Goal: Complete application form: Complete application form

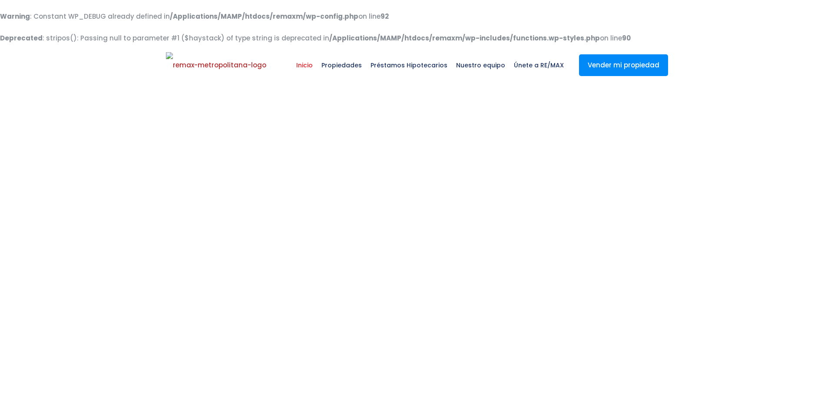
select select
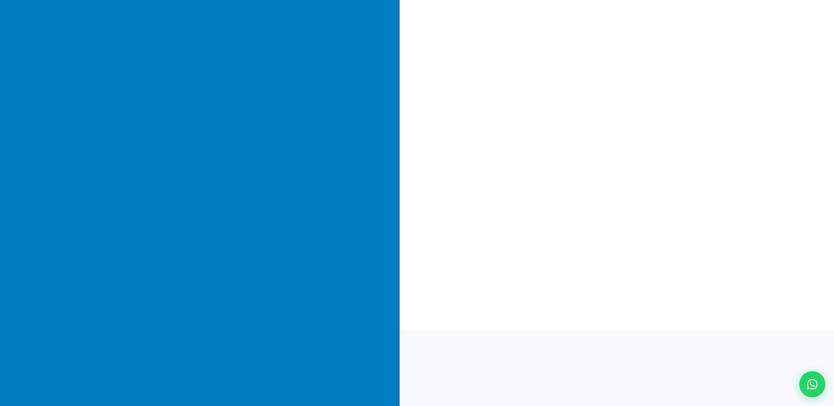
scroll to position [151, 0]
click at [806, 381] on div at bounding box center [812, 384] width 29 height 29
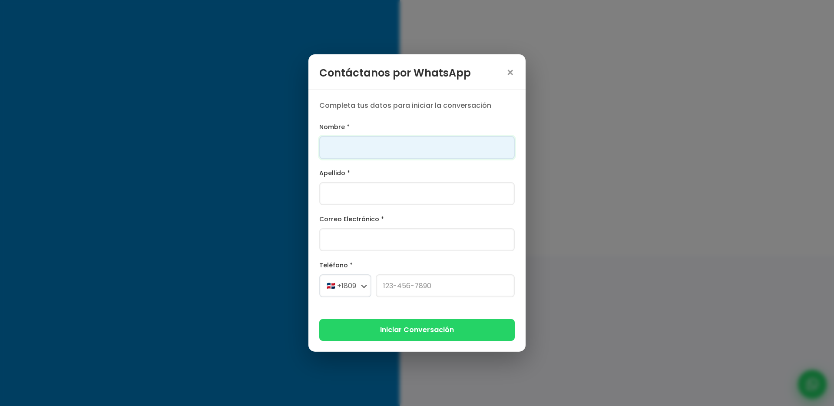
scroll to position [0, 0]
click at [452, 147] on input "Nombre *" at bounding box center [417, 147] width 196 height 23
type input "Franklin"
type input "[PERSON_NAME]"
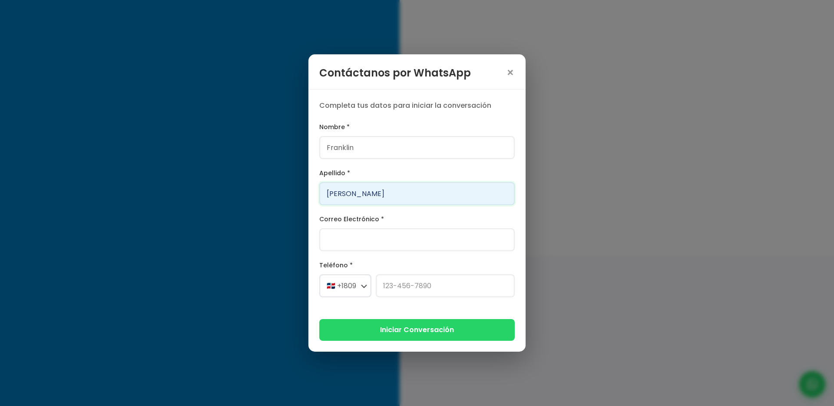
type input "[PERSON_NAME][EMAIL_ADDRESS][PERSON_NAME][DOMAIN_NAME]"
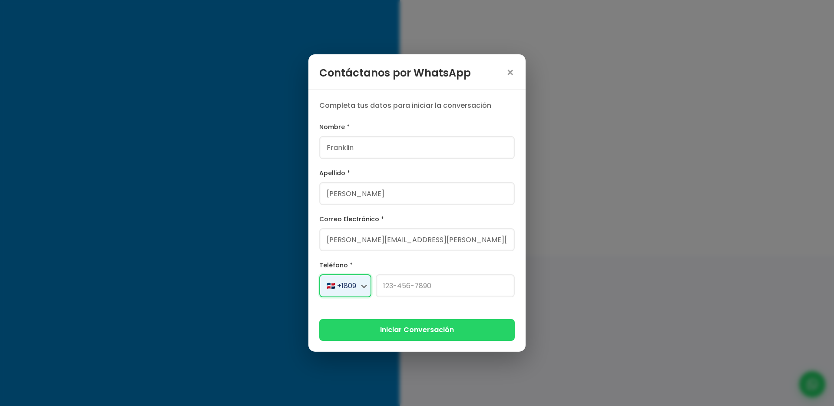
select select "+1"
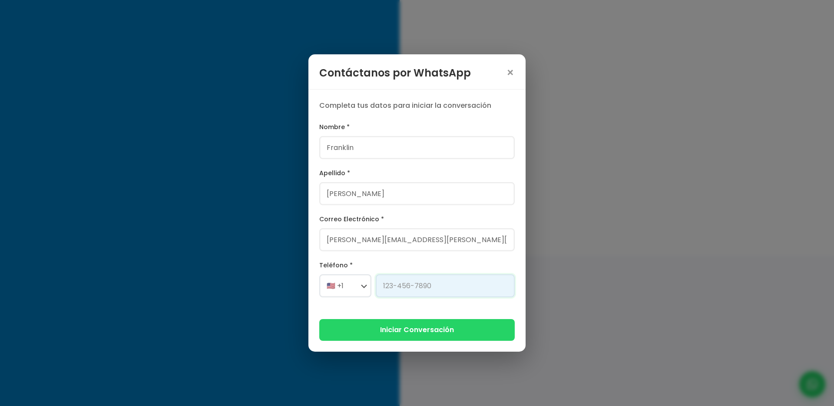
type input "[PHONE_NUMBER]"
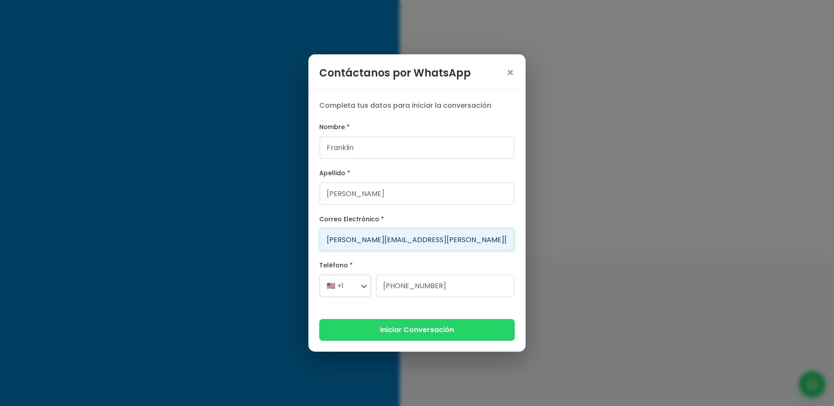
click at [382, 240] on input "[PERSON_NAME][EMAIL_ADDRESS][PERSON_NAME][DOMAIN_NAME]" at bounding box center [417, 239] width 196 height 23
type input "[PERSON_NAME][EMAIL_ADDRESS][DOMAIN_NAME]"
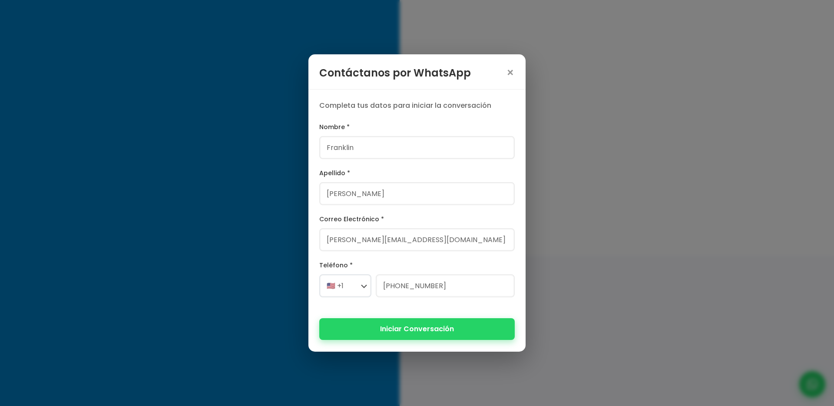
click at [426, 330] on button "Iniciar Conversación" at bounding box center [417, 328] width 196 height 21
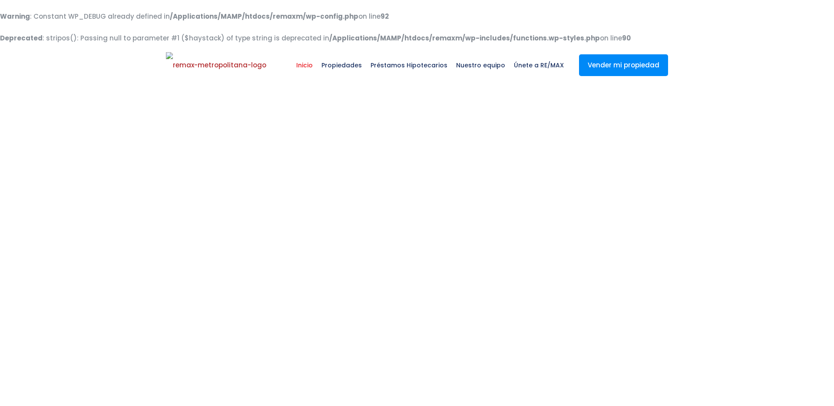
select select
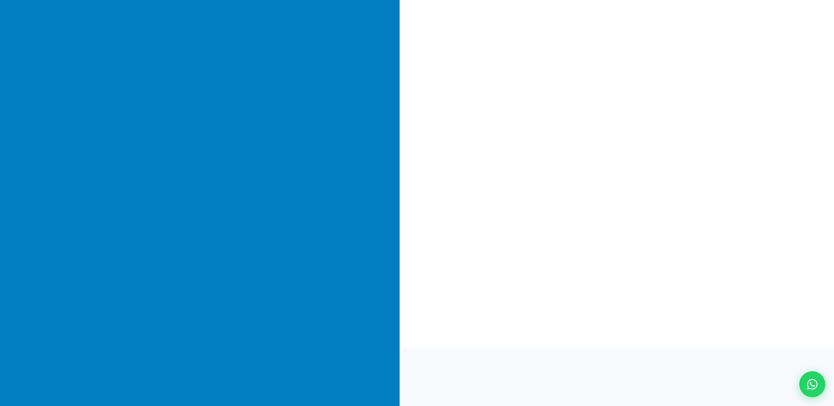
scroll to position [127, 0]
click at [808, 379] on icon at bounding box center [812, 384] width 11 height 11
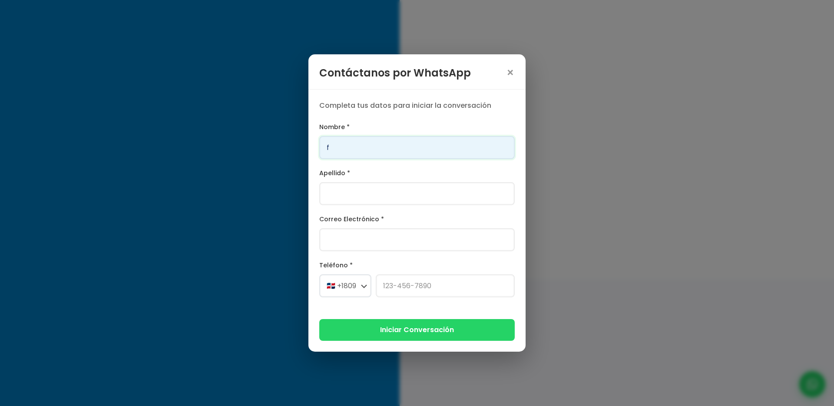
type input "Franklin"
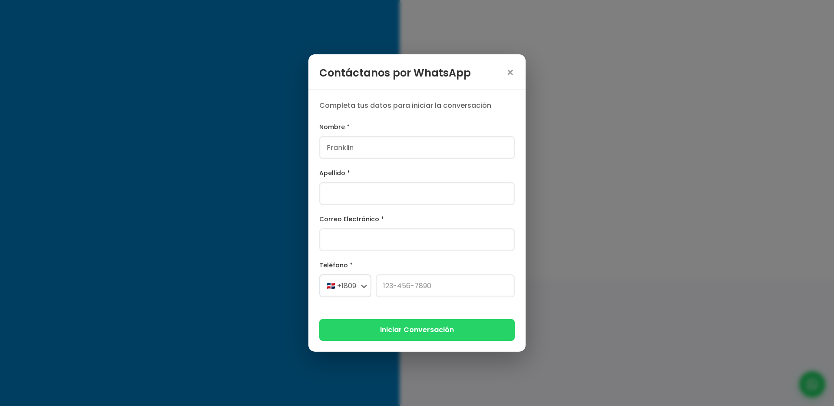
type input "Gonzalez"
type input "franklin.a.marte@gmail.com"
select select "+1"
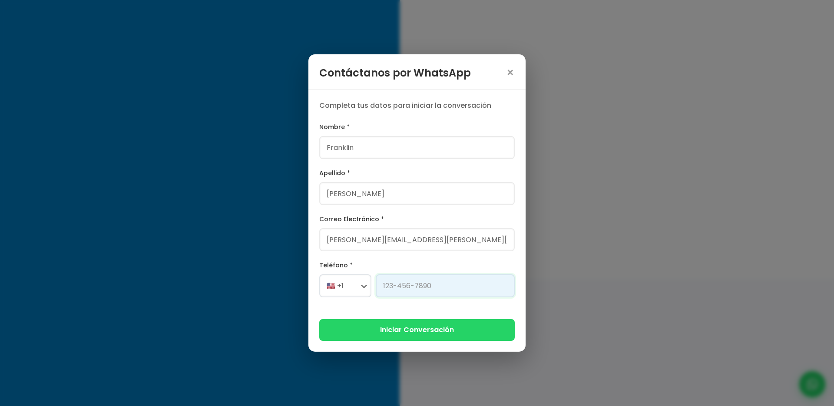
type input "829-619-1904"
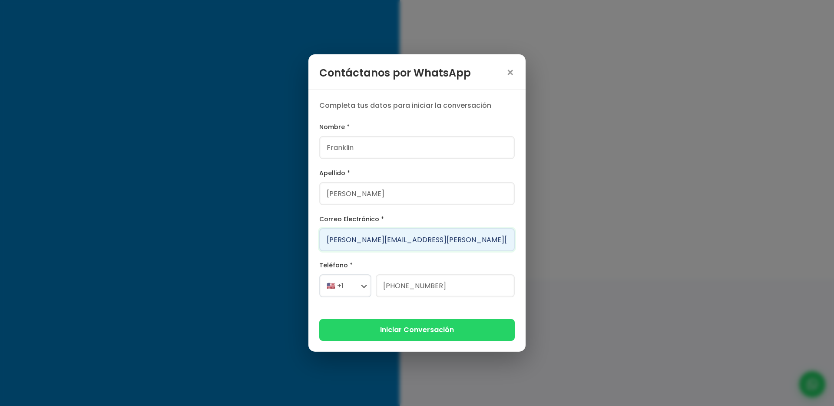
click at [379, 243] on input "franklin.a.marte@gmail.com" at bounding box center [417, 239] width 196 height 23
click at [381, 242] on input "[PERSON_NAME][EMAIL_ADDRESS][PERSON_NAME][DOMAIN_NAME]" at bounding box center [417, 239] width 196 height 23
type input "[PERSON_NAME][EMAIL_ADDRESS][DOMAIN_NAME]"
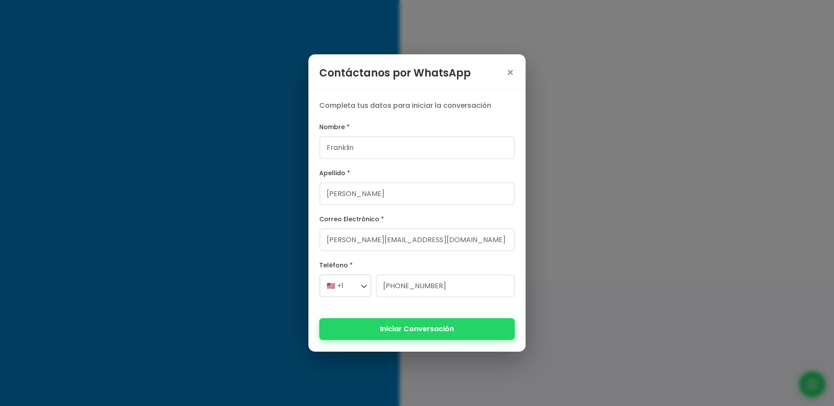
click at [406, 332] on button "Iniciar Conversación" at bounding box center [417, 328] width 196 height 21
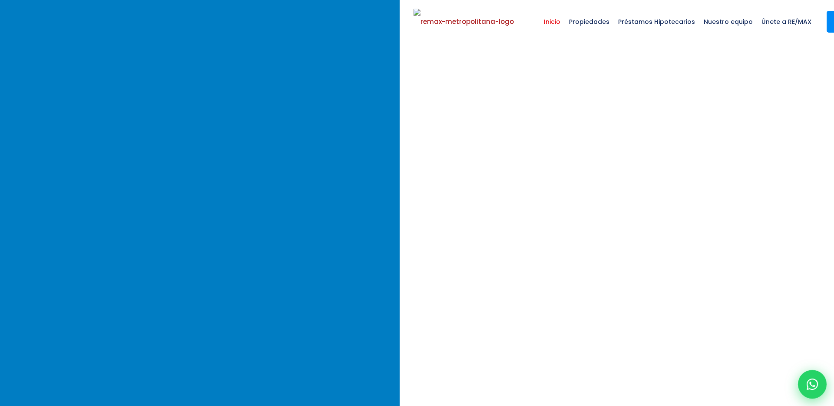
click at [809, 387] on icon at bounding box center [812, 384] width 11 height 11
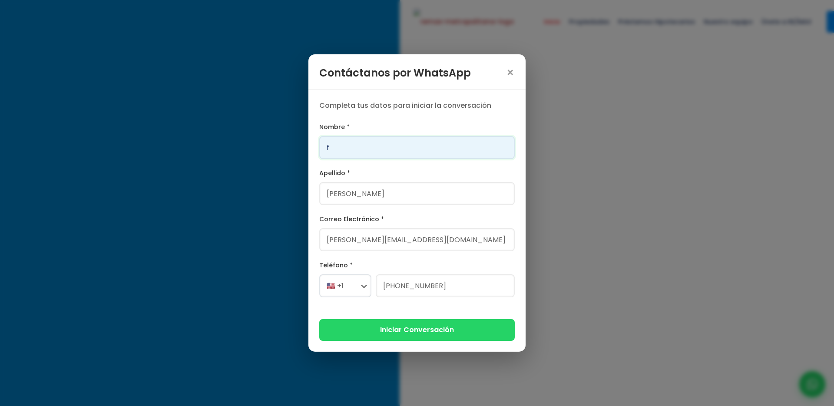
type input "Franklin"
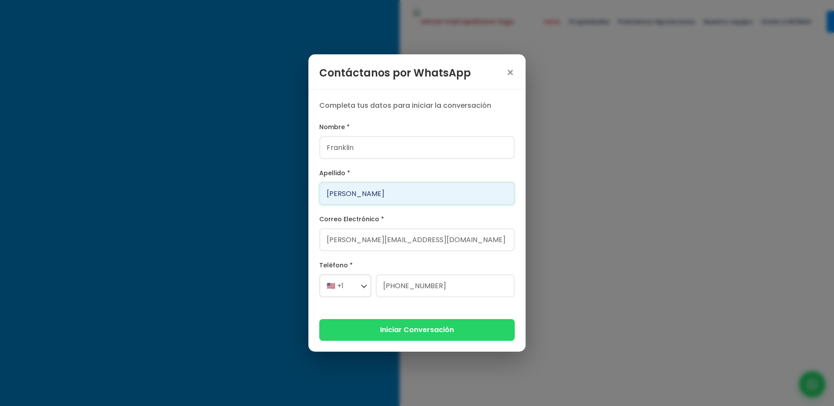
type input "[PERSON_NAME]"
type input "[PERSON_NAME][EMAIL_ADDRESS][PERSON_NAME][DOMAIN_NAME]"
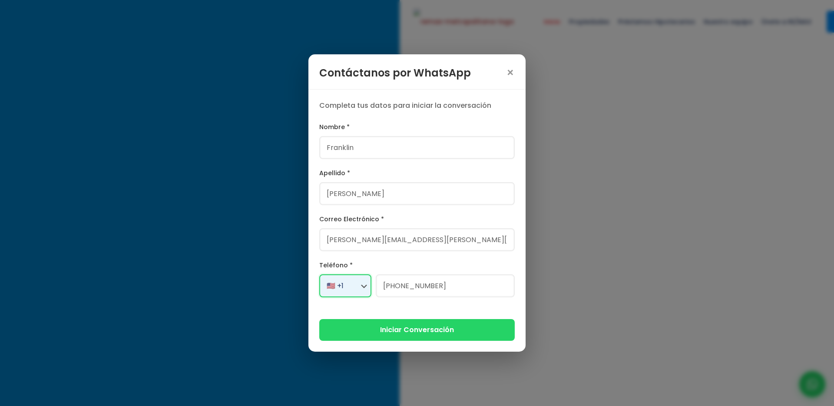
select select "+1"
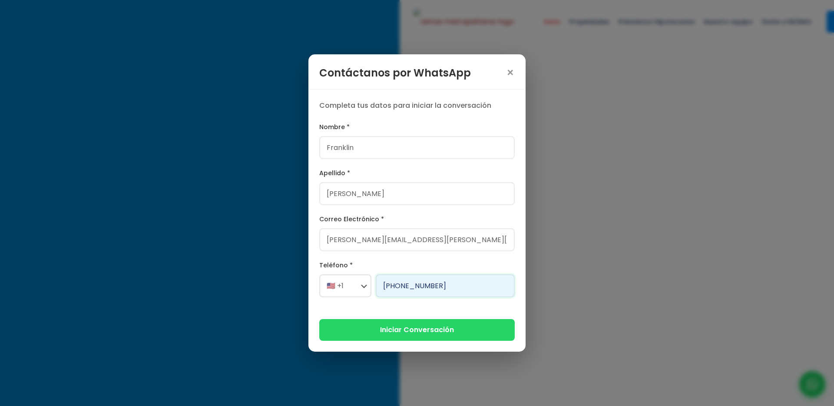
type input "[PHONE_NUMBER]"
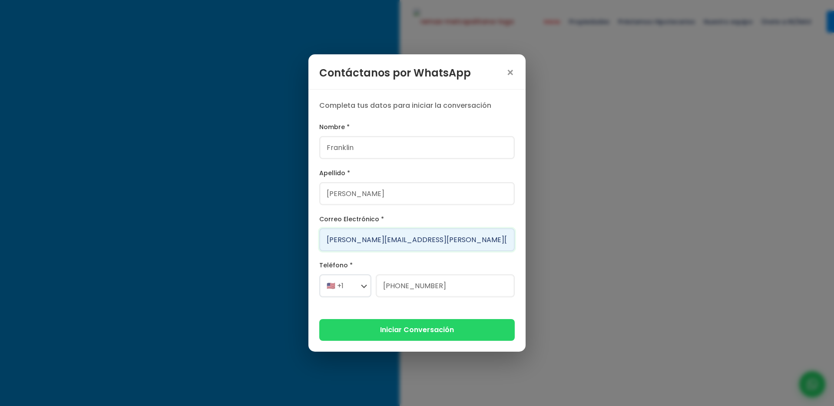
click at [382, 241] on input "[PERSON_NAME][EMAIL_ADDRESS][PERSON_NAME][DOMAIN_NAME]" at bounding box center [417, 239] width 196 height 23
type input "franklin.a.marte11121212sss@gmail.com"
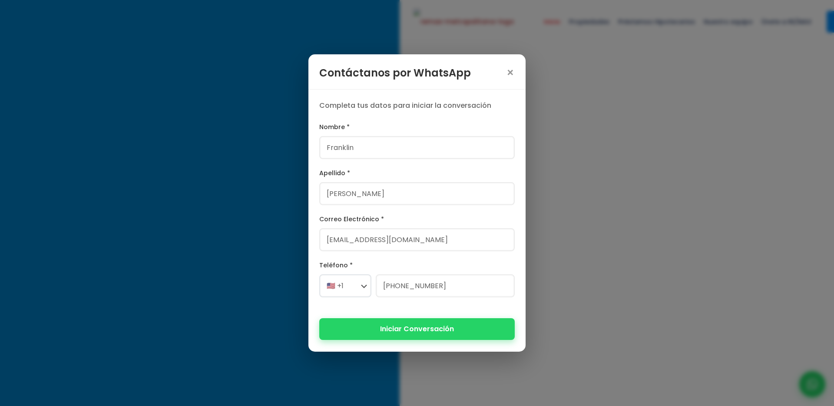
click at [402, 329] on button "Iniciar Conversación" at bounding box center [417, 328] width 196 height 21
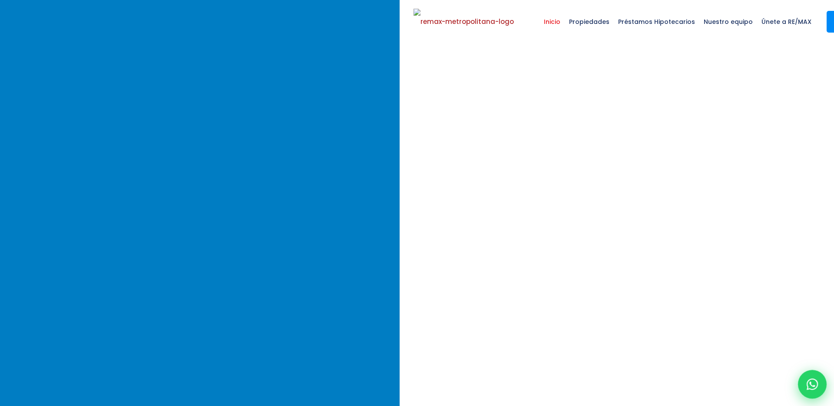
click at [821, 380] on div at bounding box center [812, 384] width 29 height 29
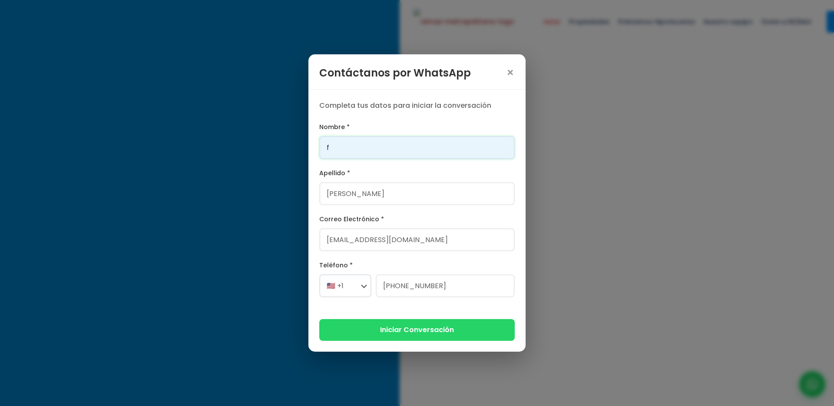
type input "Franklin"
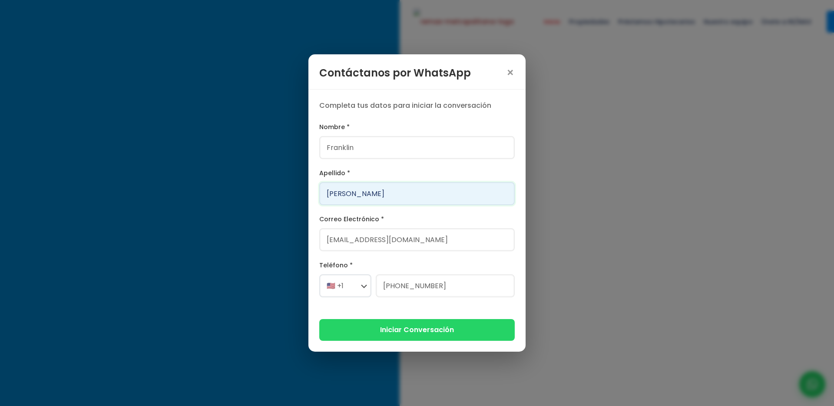
type input "[PERSON_NAME]"
type input "[PERSON_NAME][EMAIL_ADDRESS][PERSON_NAME][DOMAIN_NAME]"
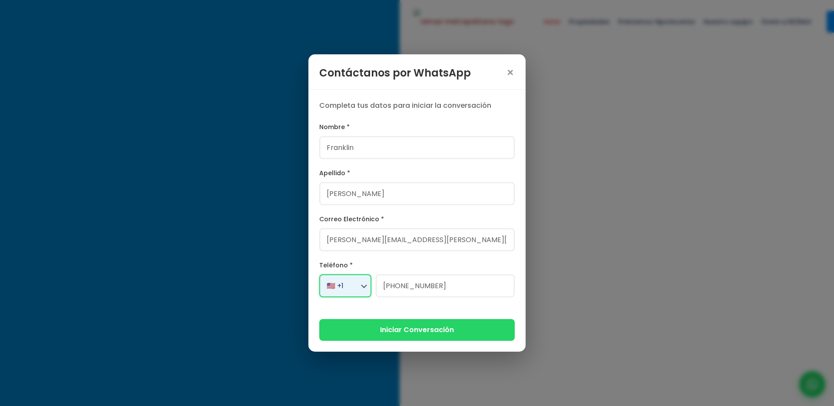
select select "+1"
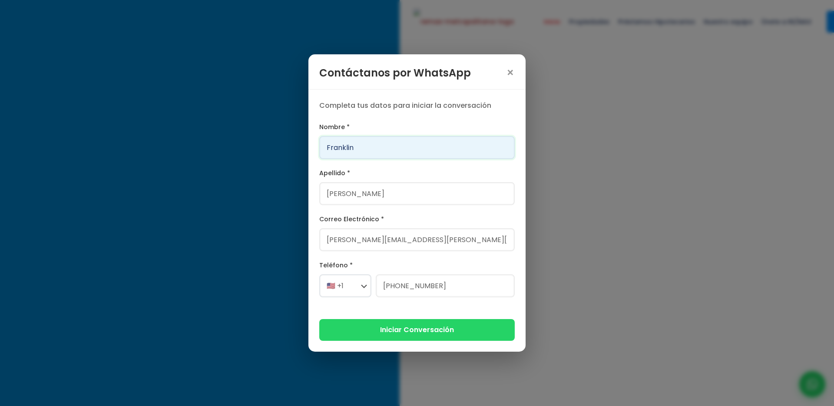
type input "[PHONE_NUMBER]"
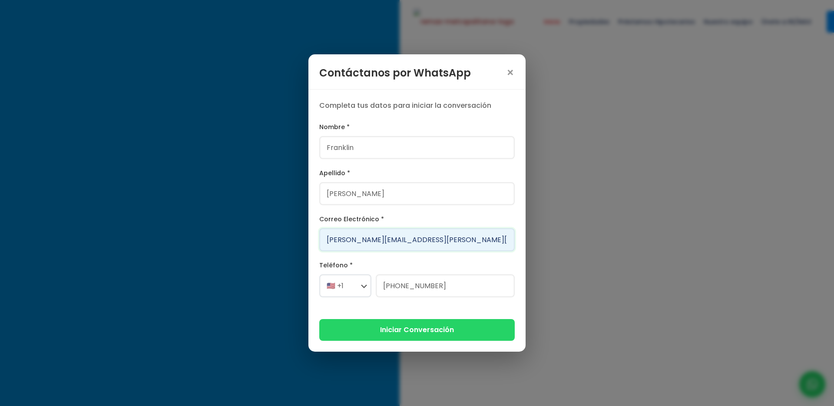
click at [385, 240] on input "[PERSON_NAME][EMAIL_ADDRESS][PERSON_NAME][DOMAIN_NAME]" at bounding box center [417, 239] width 196 height 23
click at [382, 240] on input "[PERSON_NAME][EMAIL_ADDRESS][PERSON_NAME][DOMAIN_NAME]" at bounding box center [417, 239] width 196 height 23
type input "franklin.a.marte1111212@gmail.com"
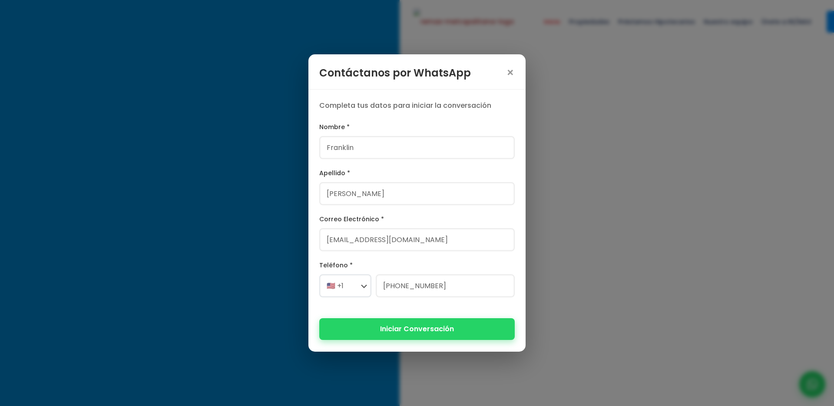
click at [421, 329] on button "Iniciar Conversación" at bounding box center [417, 328] width 196 height 21
